Goal: Task Accomplishment & Management: Use online tool/utility

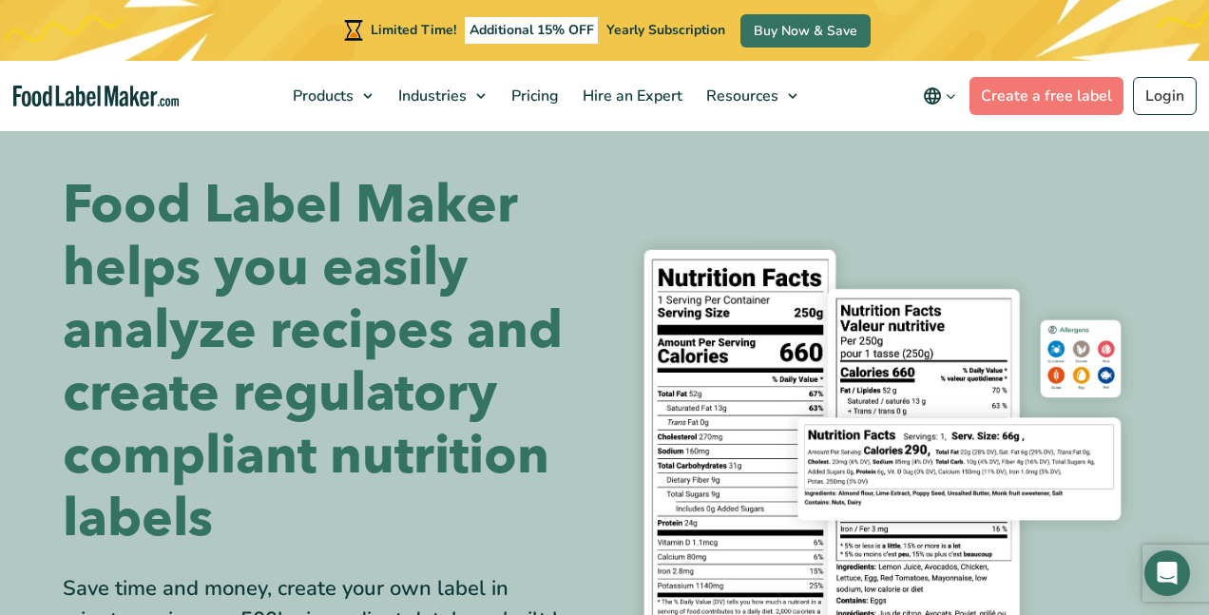
click at [1148, 99] on link "Login" at bounding box center [1165, 96] width 64 height 38
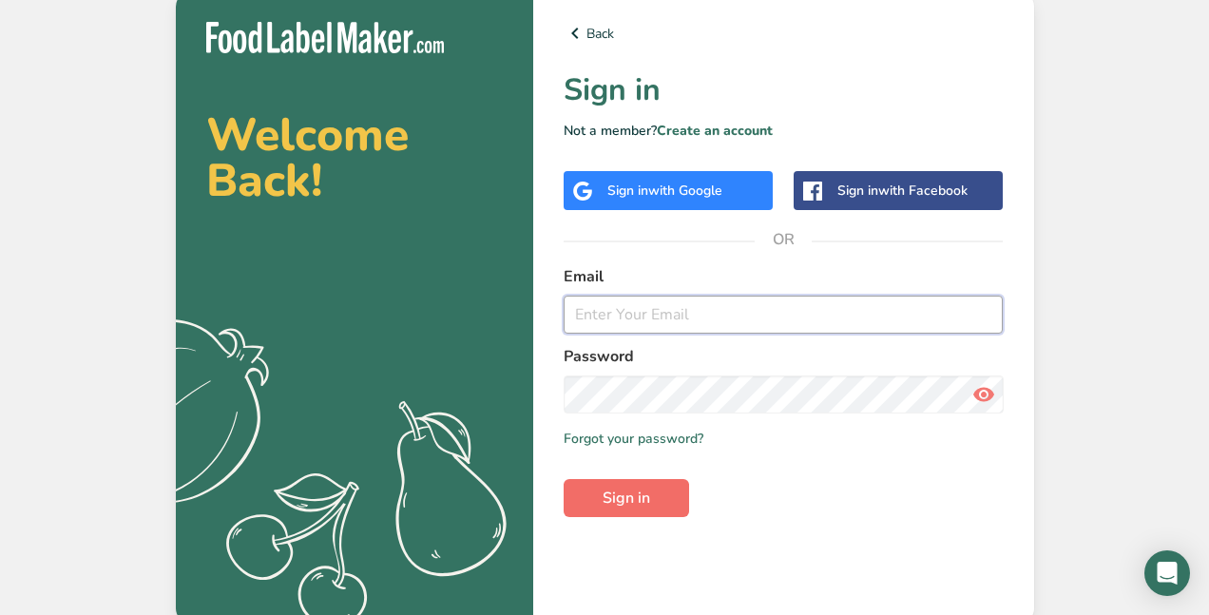
type input "[EMAIL_ADDRESS][DOMAIN_NAME]"
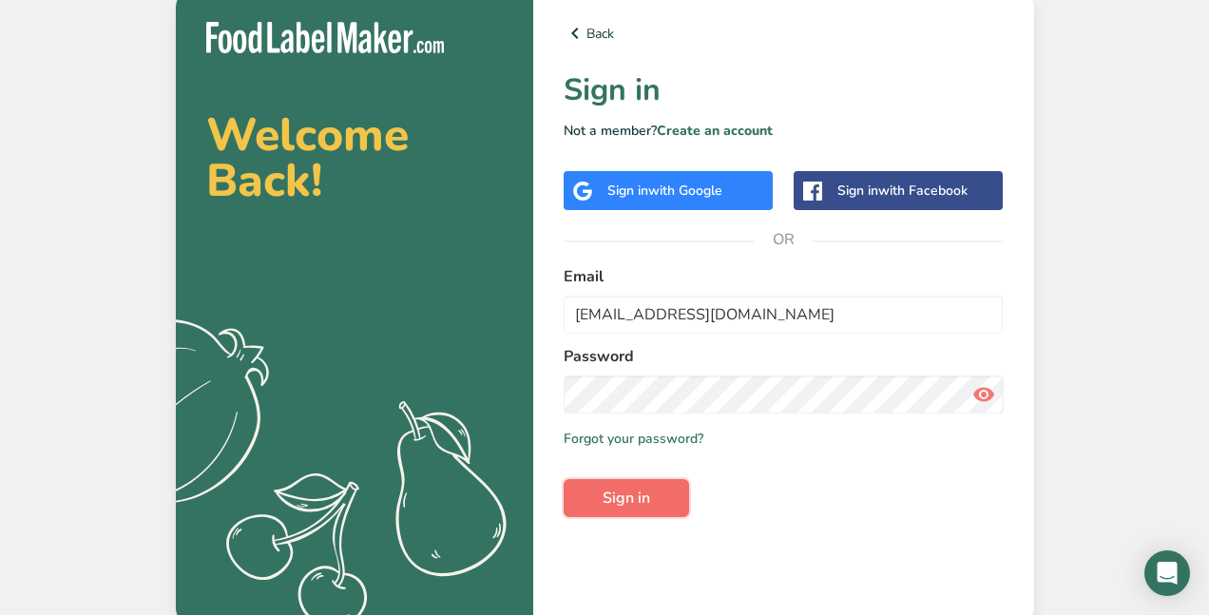
click at [629, 503] on span "Sign in" at bounding box center [627, 498] width 48 height 23
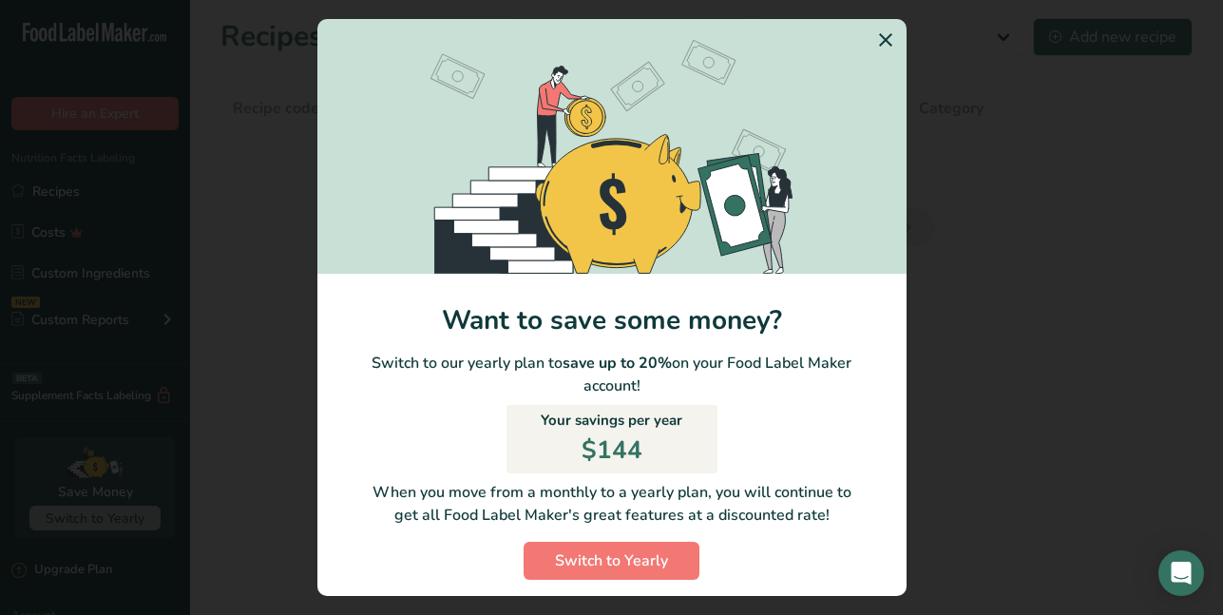
click at [874, 35] on icon "Switch to Yearly Modal" at bounding box center [885, 40] width 23 height 34
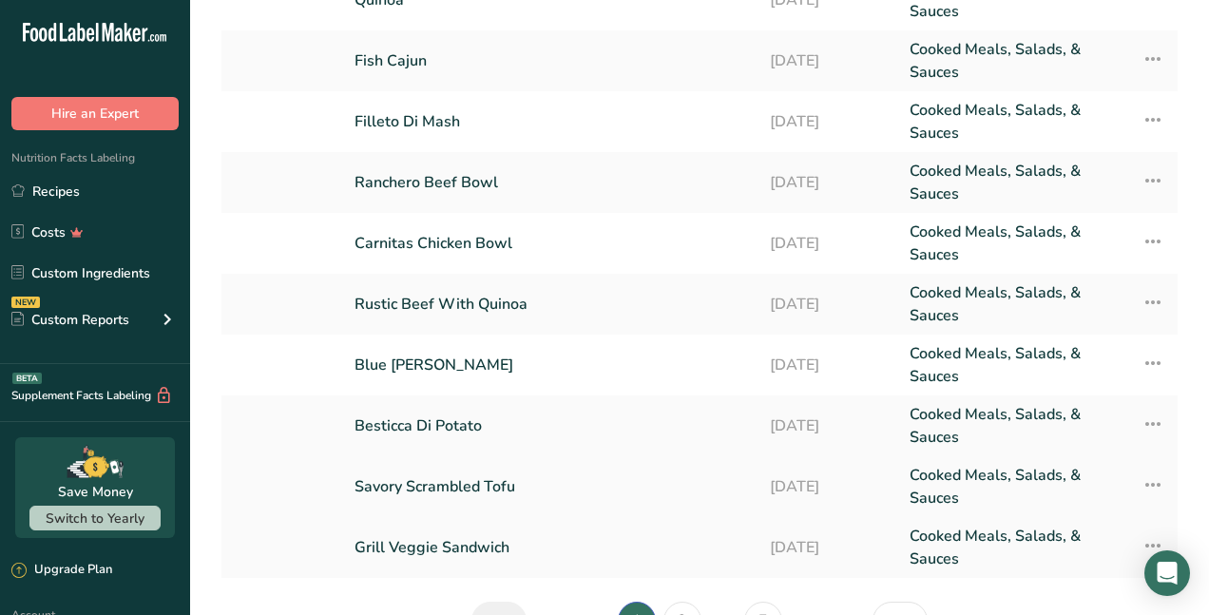
scroll to position [190, 0]
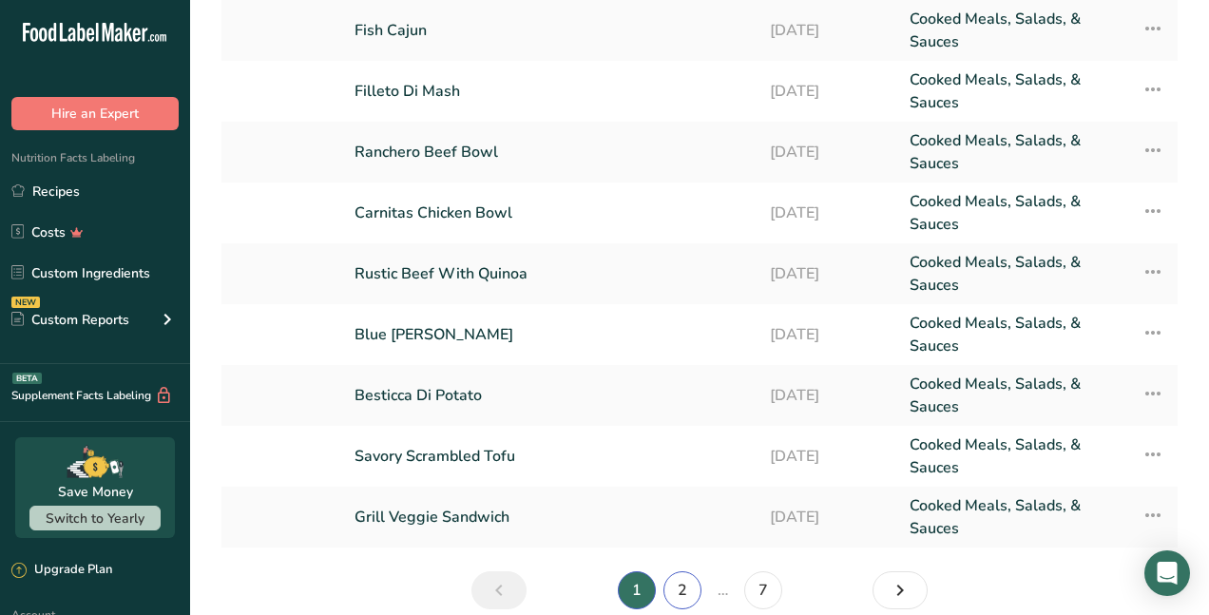
click at [694, 593] on link "2" at bounding box center [682, 590] width 38 height 38
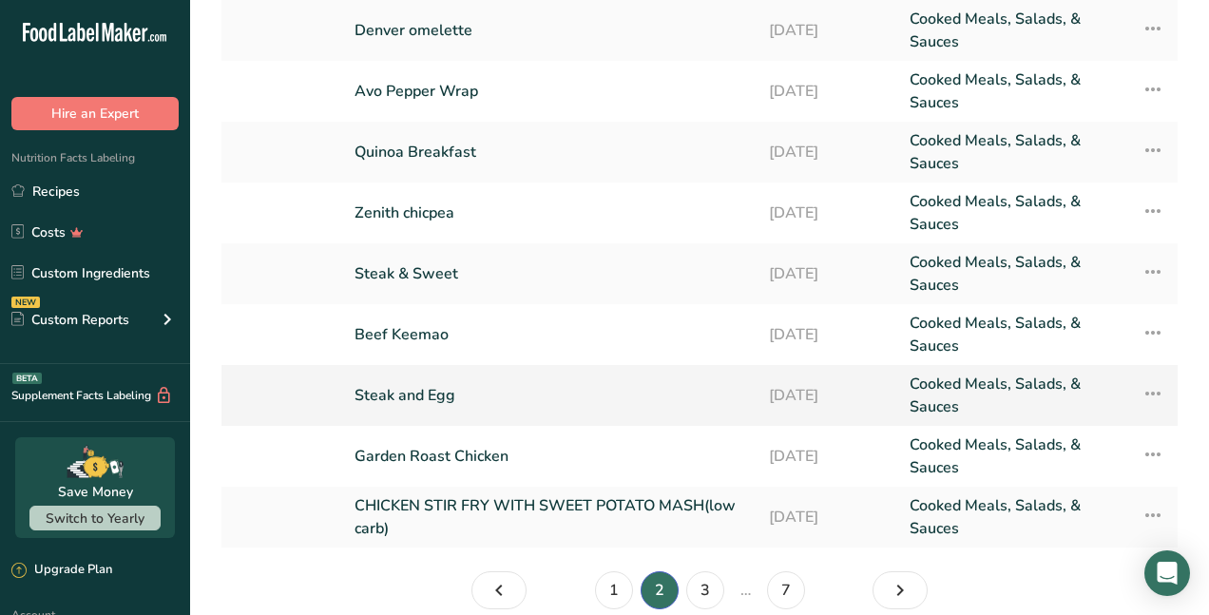
click at [531, 414] on link "Steak and Egg" at bounding box center [551, 396] width 392 height 46
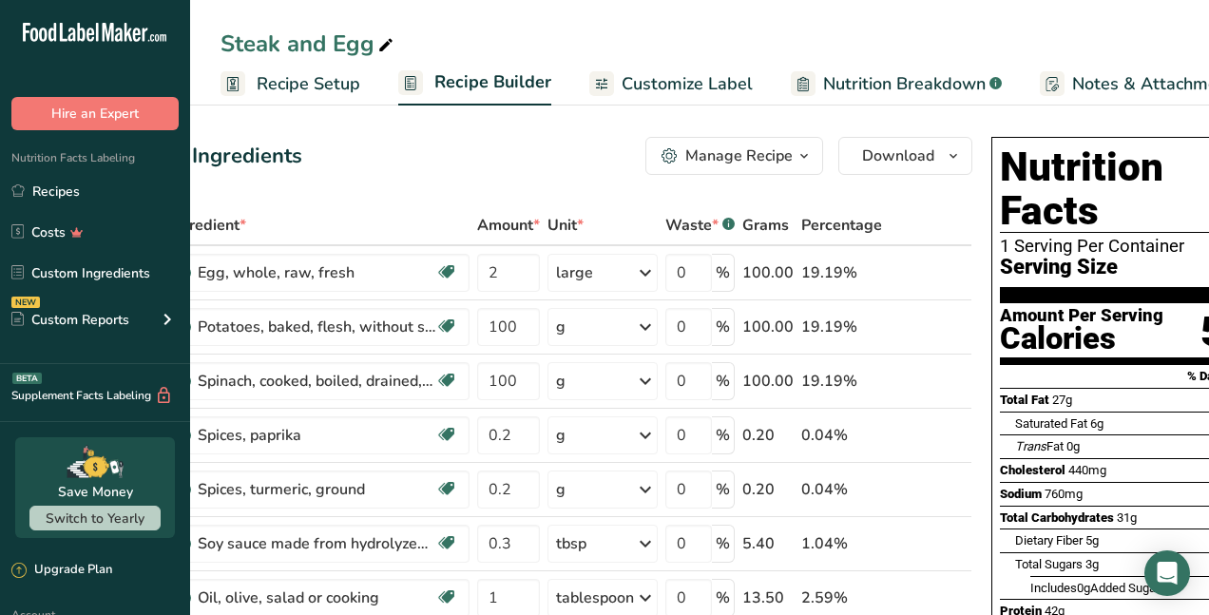
scroll to position [0, 150]
